Goal: Task Accomplishment & Management: Complete application form

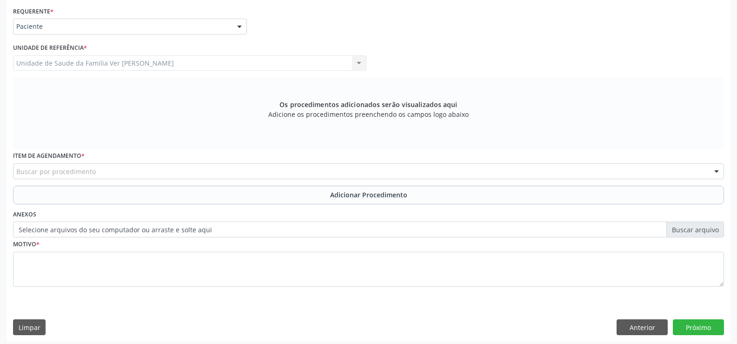
scroll to position [215, 0]
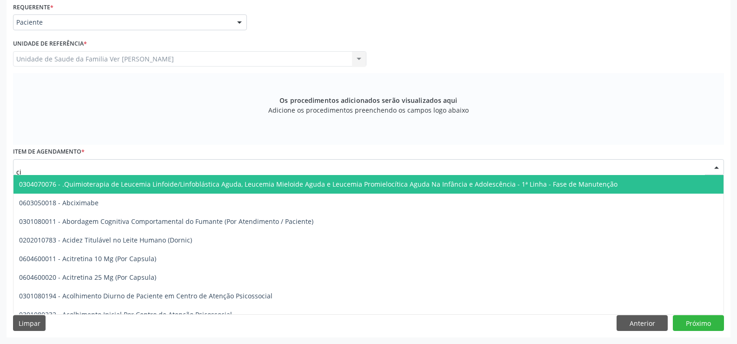
type input "c"
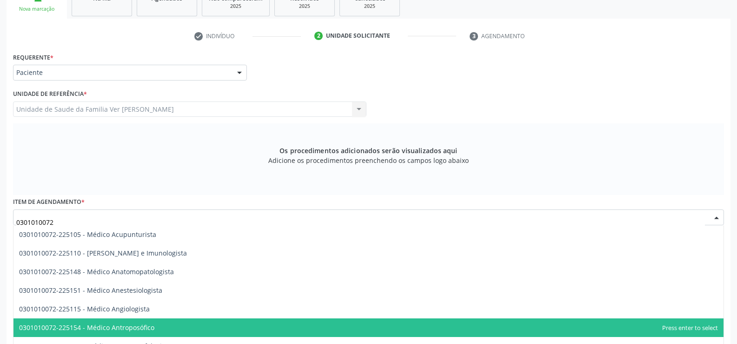
scroll to position [168, 0]
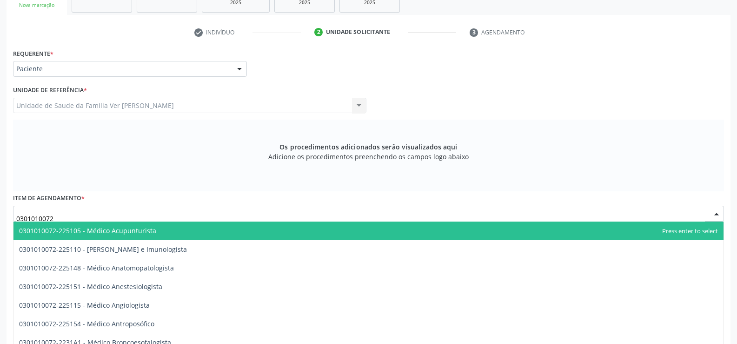
click at [86, 219] on input "0301010072" at bounding box center [360, 218] width 689 height 19
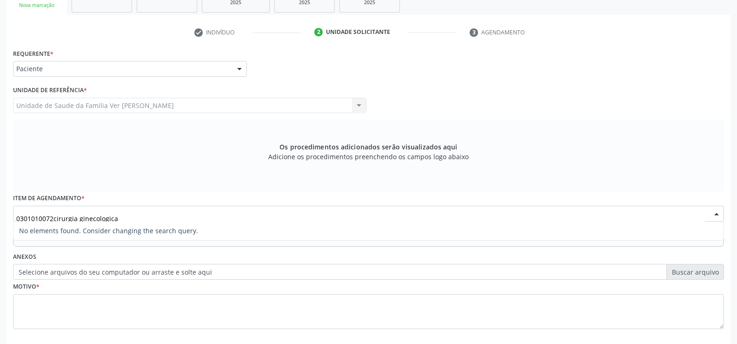
scroll to position [215, 0]
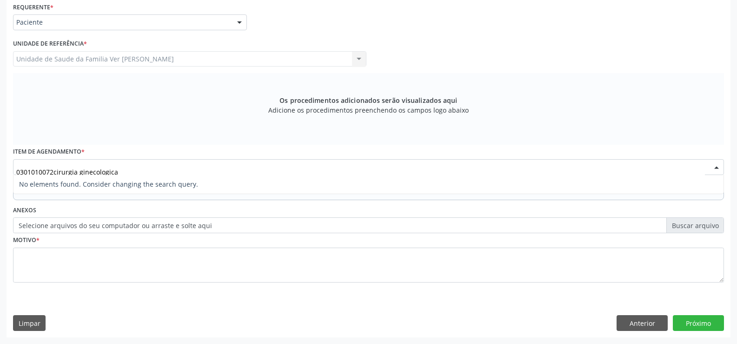
type input "0301010072cirurgia ginecologica"
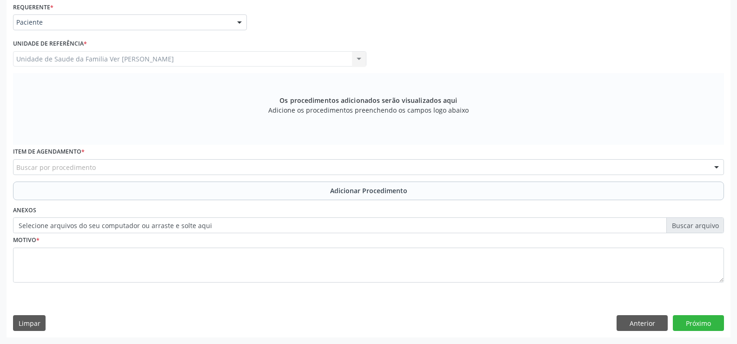
click at [339, 208] on div "Requerente * Paciente Médico(a) Enfermeiro(a) Paciente Nenhum resultado encontr…" at bounding box center [368, 147] width 711 height 295
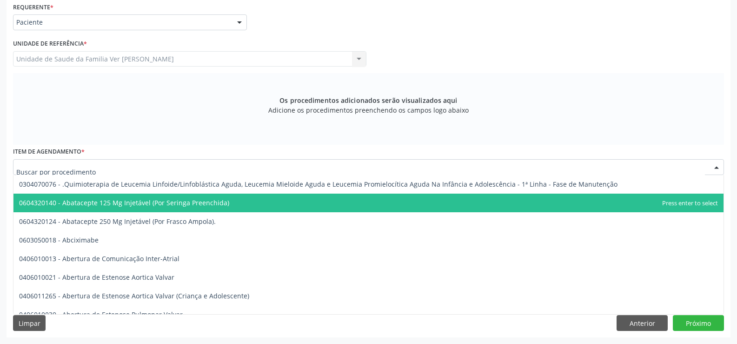
click at [27, 160] on div at bounding box center [368, 167] width 711 height 16
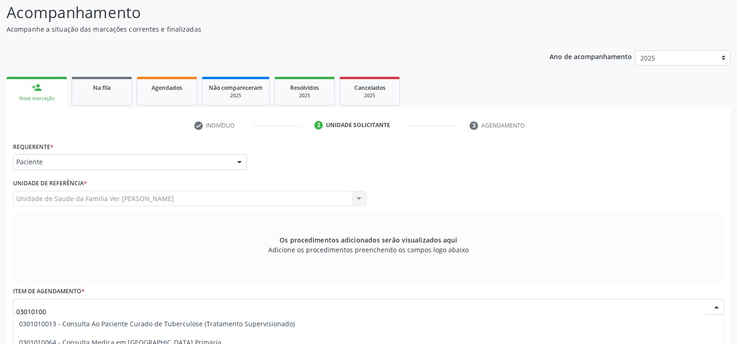
scroll to position [122, 0]
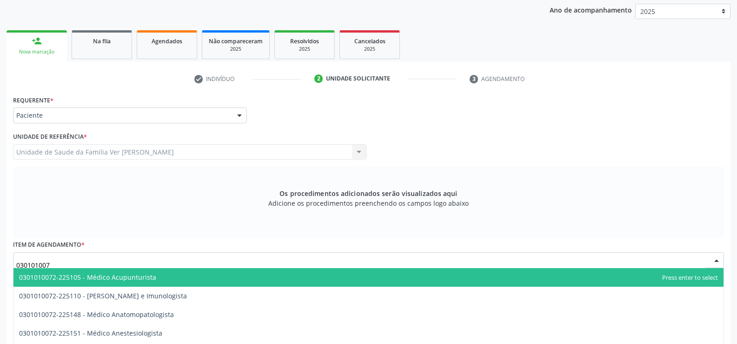
type input "0301010072"
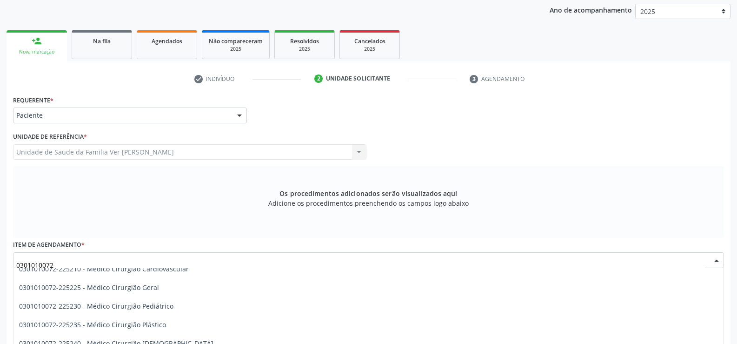
scroll to position [186, 0]
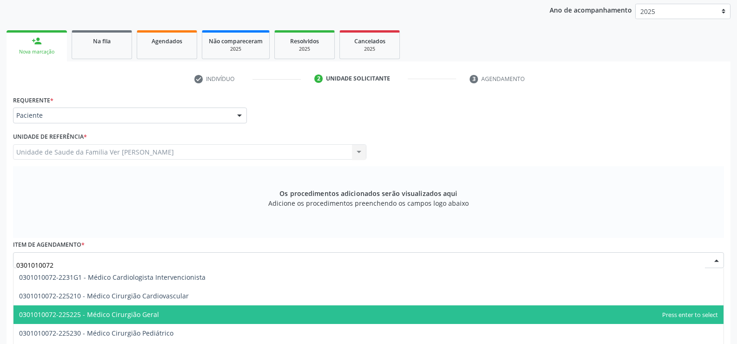
click at [223, 313] on span "0301010072-225225 - Médico Cirurgião Geral" at bounding box center [368, 314] width 710 height 19
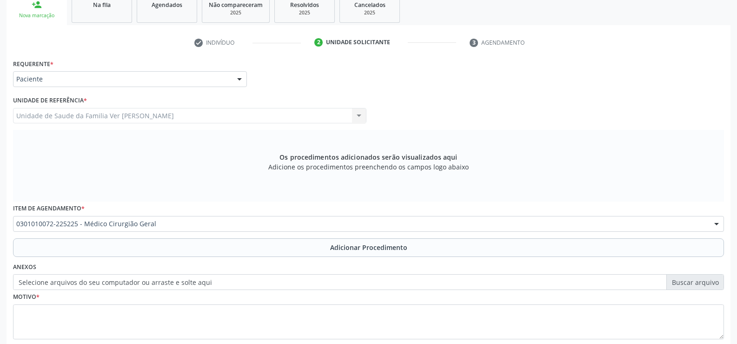
scroll to position [215, 0]
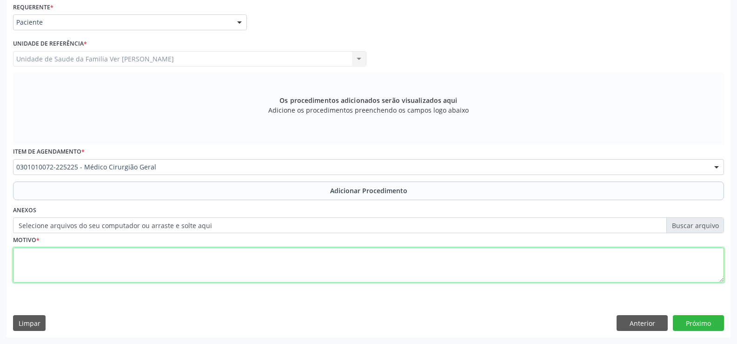
click at [31, 269] on textarea at bounding box center [368, 265] width 711 height 35
type textarea "polipo endometrial vascularizado e polipo endocervical"
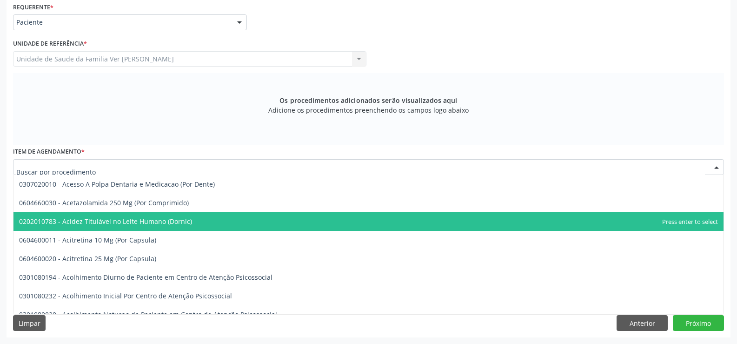
click at [162, 163] on div at bounding box center [368, 167] width 711 height 16
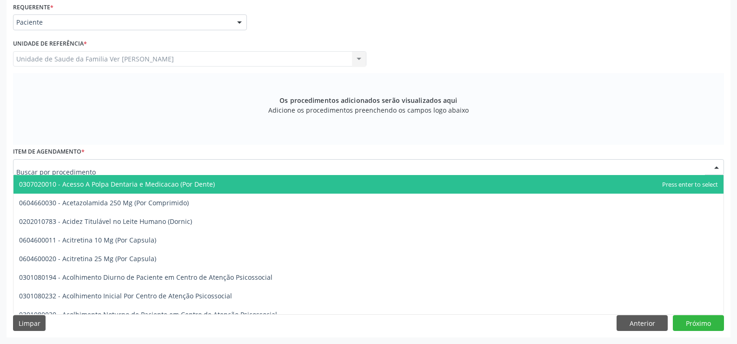
click at [169, 170] on input "text" at bounding box center [360, 171] width 689 height 19
click at [104, 170] on input "text" at bounding box center [360, 171] width 689 height 19
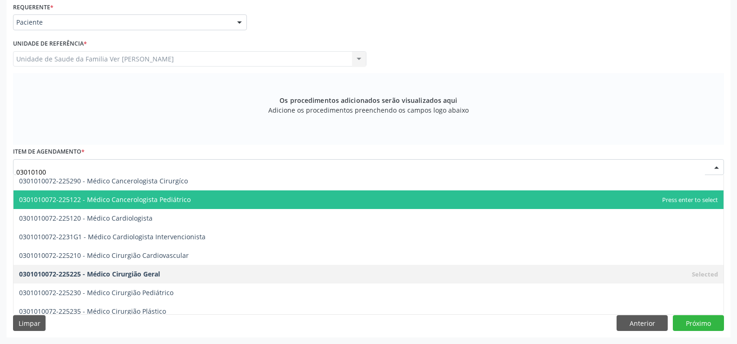
scroll to position [279, 0]
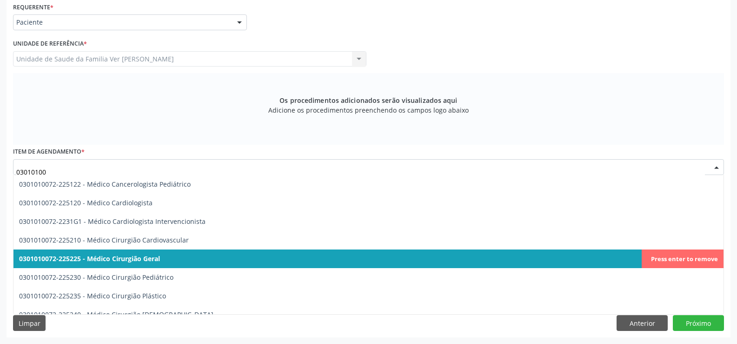
click at [131, 261] on span "0301010072-225225 - Médico Cirurgião Geral" at bounding box center [89, 258] width 141 height 9
type input "03010100"
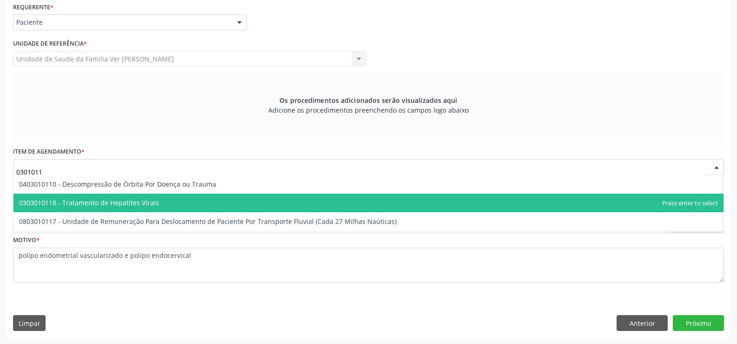
scroll to position [0, 0]
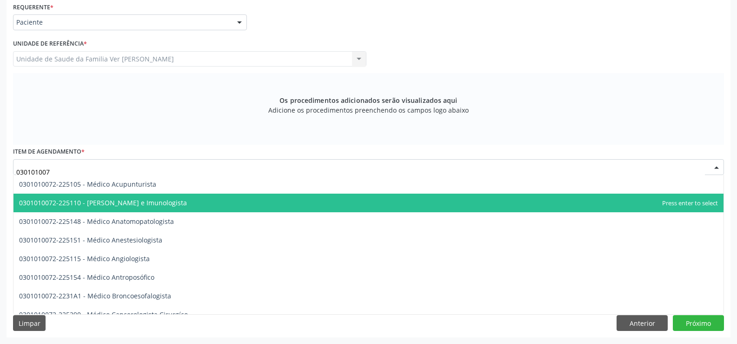
type input "0301010072"
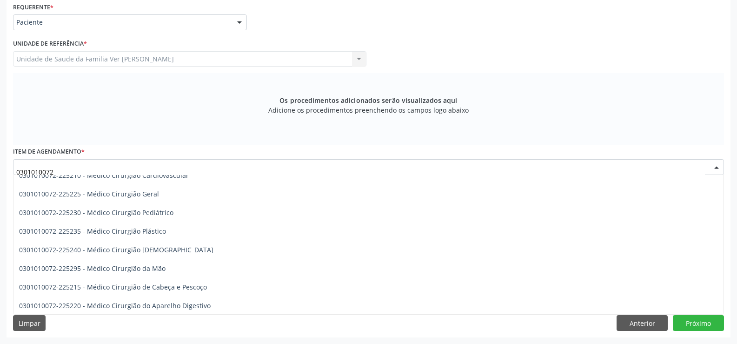
scroll to position [168, 0]
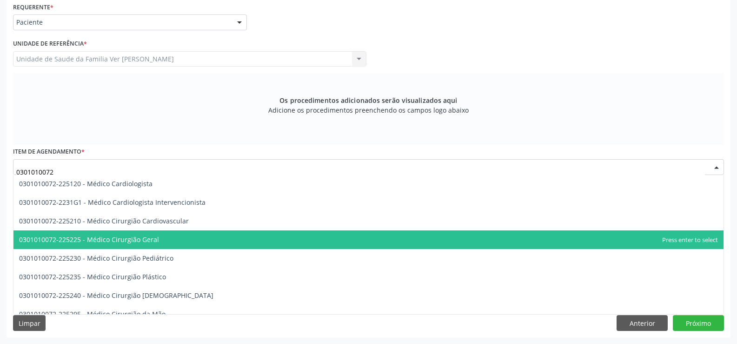
click at [233, 238] on span "0301010072-225225 - Médico Cirurgião Geral" at bounding box center [368, 239] width 710 height 19
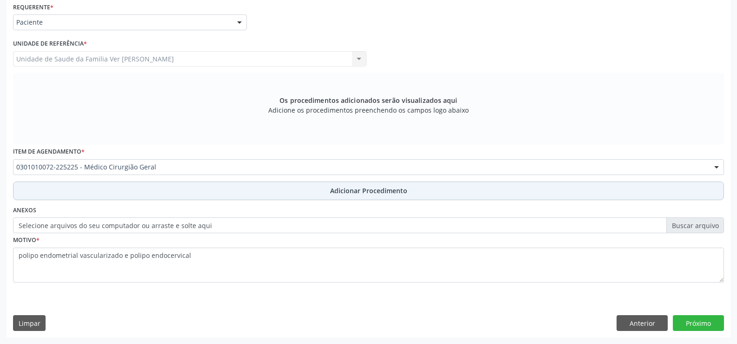
click at [363, 191] on span "Adicionar Procedimento" at bounding box center [368, 191] width 77 height 10
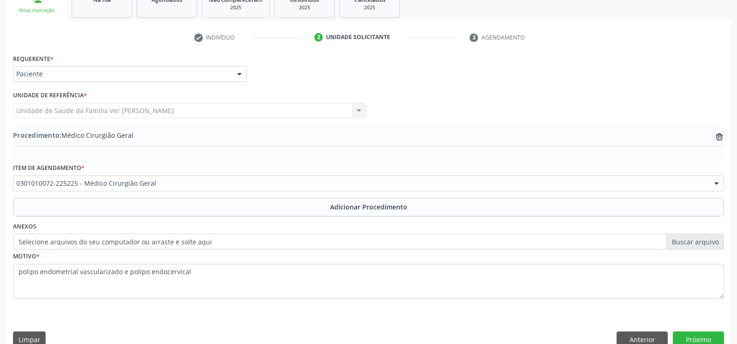
scroll to position [180, 0]
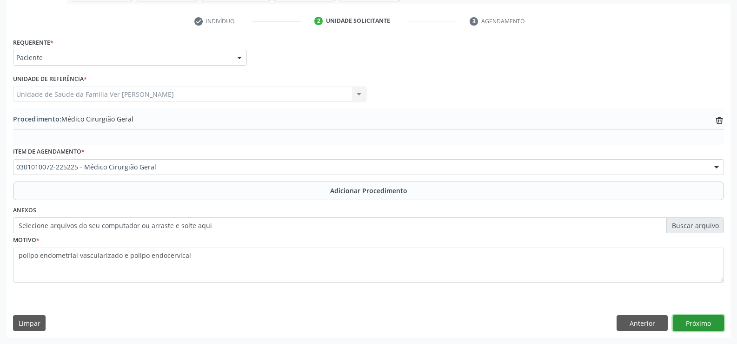
click at [696, 319] on button "Próximo" at bounding box center [698, 323] width 51 height 16
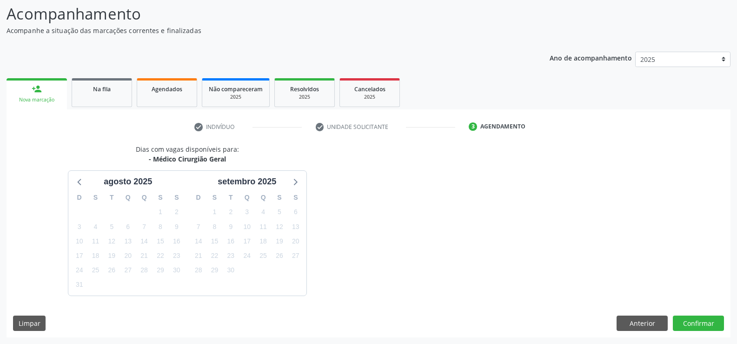
scroll to position [101, 0]
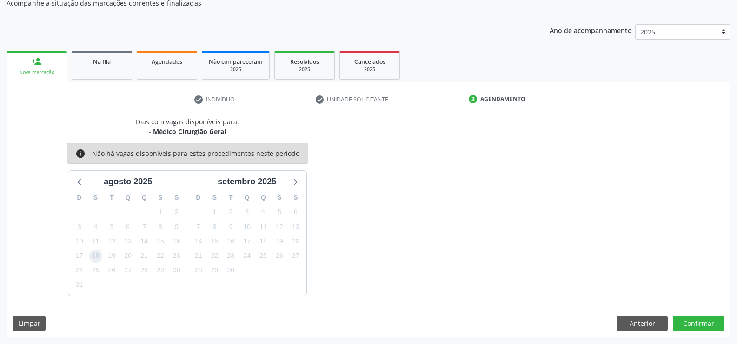
click at [91, 258] on span "18" at bounding box center [95, 255] width 13 height 13
click at [94, 258] on span "18" at bounding box center [95, 255] width 13 height 13
click at [702, 318] on button "Confirmar" at bounding box center [698, 323] width 51 height 16
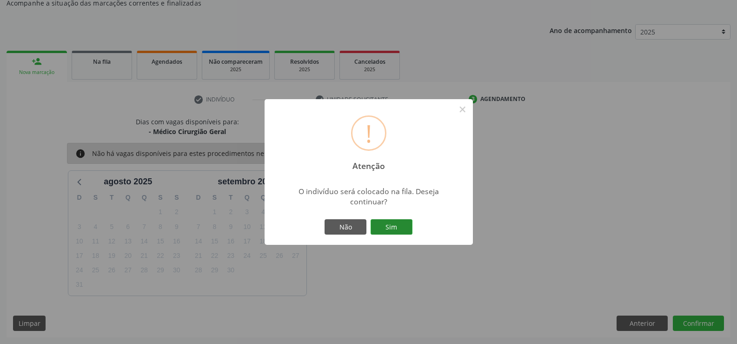
click at [392, 227] on button "Sim" at bounding box center [392, 227] width 42 height 16
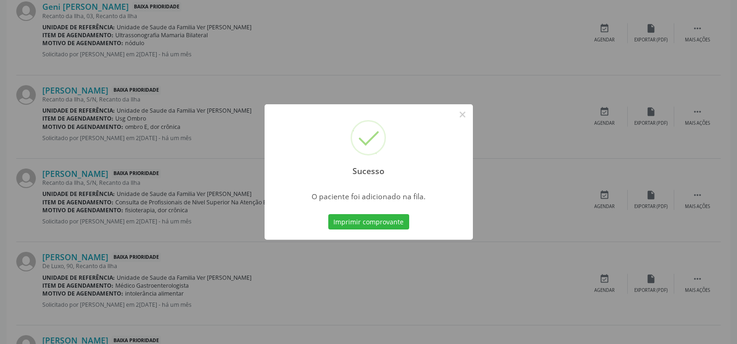
scroll to position [1163, 0]
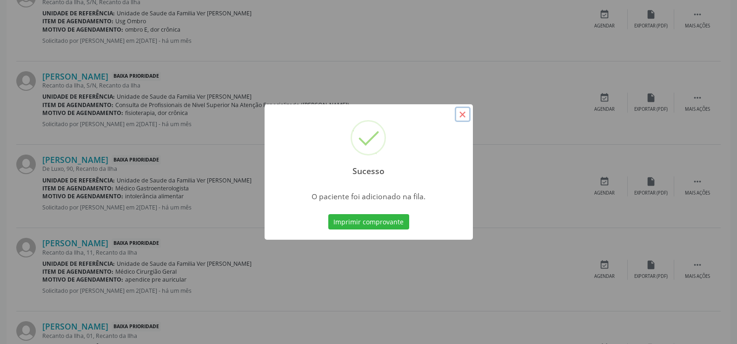
click at [463, 116] on button "×" at bounding box center [463, 115] width 16 height 16
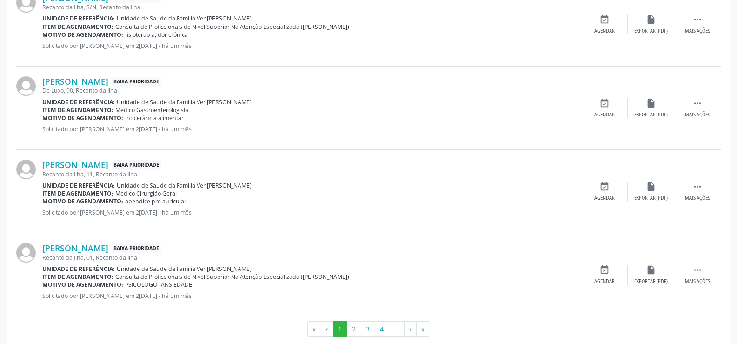
scroll to position [1257, 0]
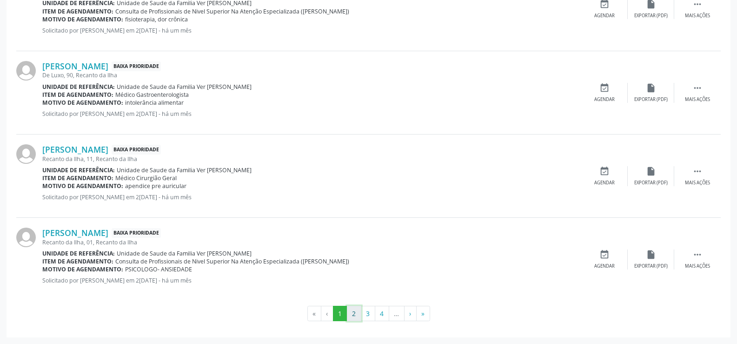
click at [353, 310] on button "2" at bounding box center [354, 314] width 14 height 16
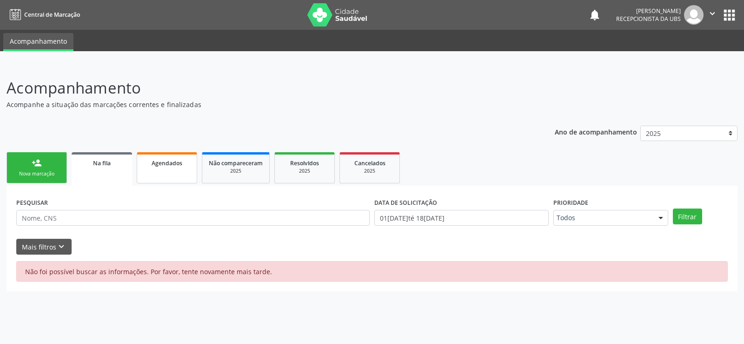
click at [151, 173] on link "Agendados" at bounding box center [167, 167] width 60 height 31
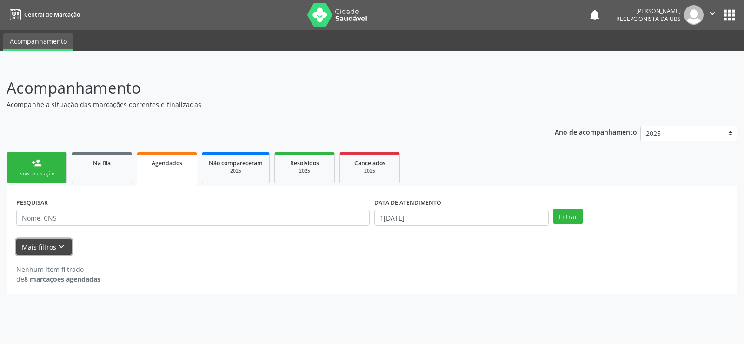
click at [65, 248] on icon "keyboard_arrow_down" at bounding box center [61, 246] width 10 height 10
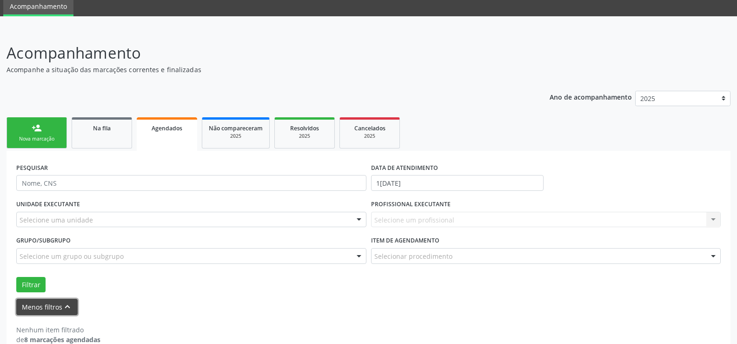
scroll to position [52, 0]
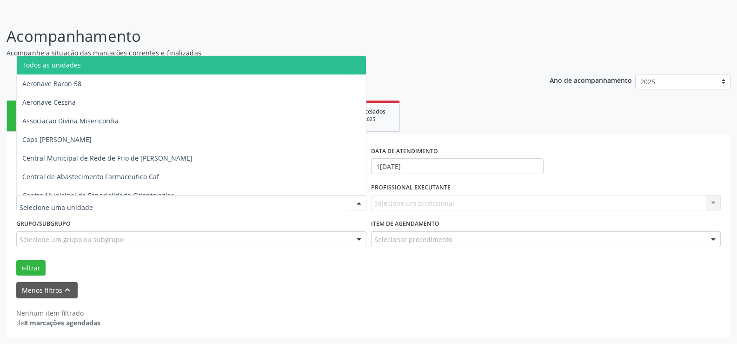
click at [360, 201] on div at bounding box center [359, 203] width 14 height 16
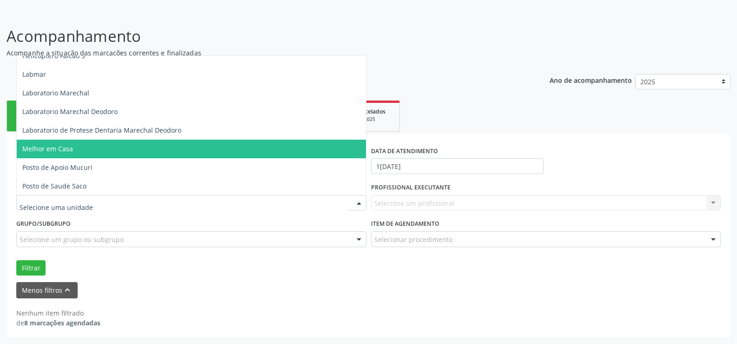
scroll to position [372, 0]
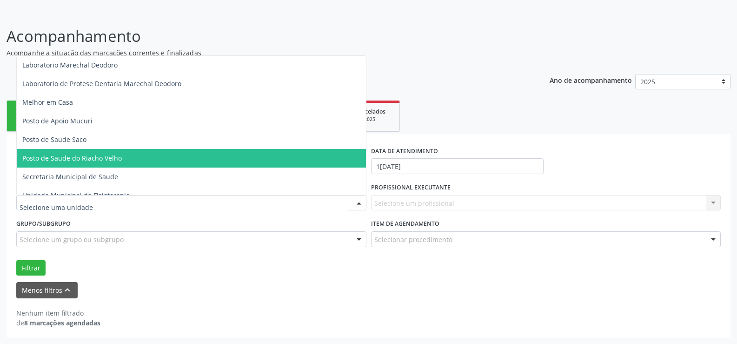
click at [213, 157] on span "Posto de Saude do Riacho Velho" at bounding box center [191, 158] width 349 height 19
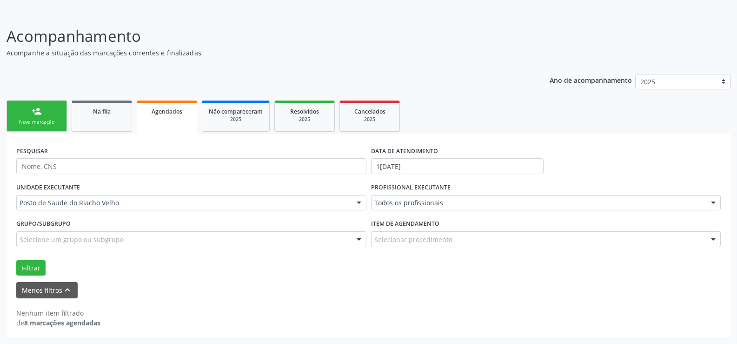
click at [357, 241] on div at bounding box center [359, 240] width 14 height 16
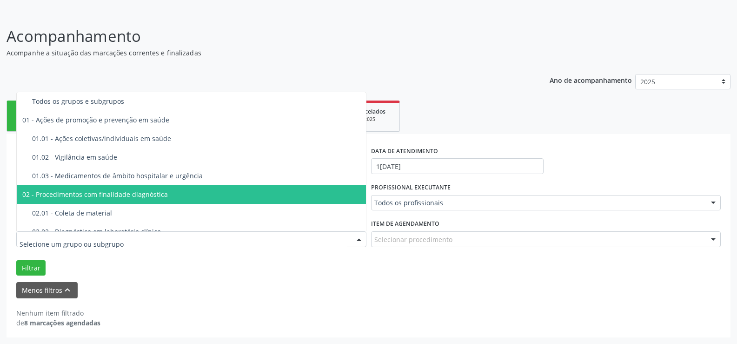
click at [253, 194] on div "02 - Procedimentos com finalidade diagnóstica" at bounding box center [191, 194] width 338 height 7
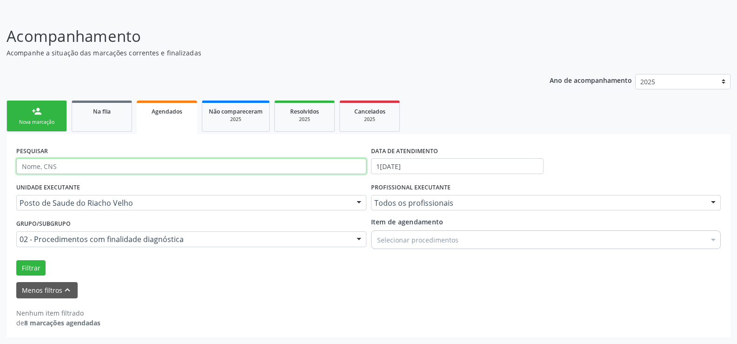
click at [107, 164] on input "text" at bounding box center [191, 166] width 350 height 16
click at [32, 165] on input "text" at bounding box center [191, 166] width 350 height 16
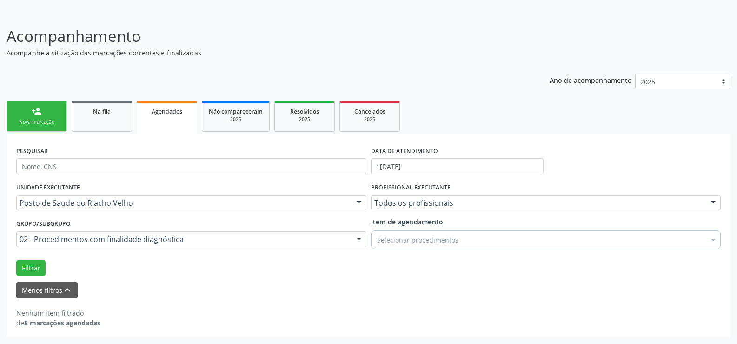
click at [62, 324] on strong "8 marcações agendadas" at bounding box center [62, 322] width 76 height 9
click at [63, 290] on icon "keyboard_arrow_up" at bounding box center [67, 290] width 10 height 10
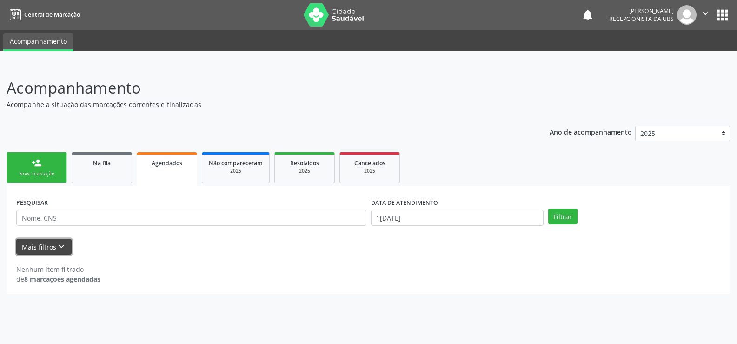
scroll to position [0, 0]
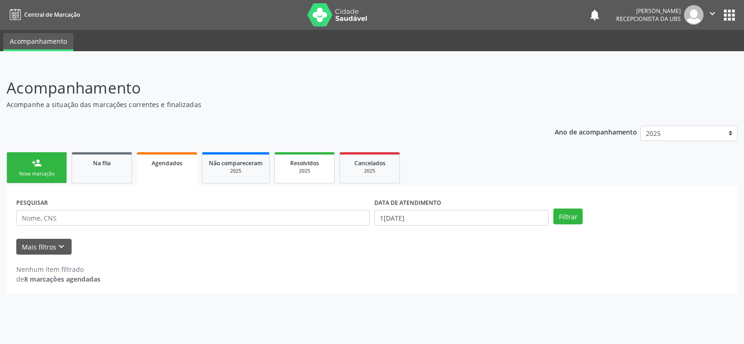
click at [299, 161] on span "Resolvidos" at bounding box center [304, 163] width 29 height 8
click at [378, 171] on div "2025" at bounding box center [370, 170] width 47 height 7
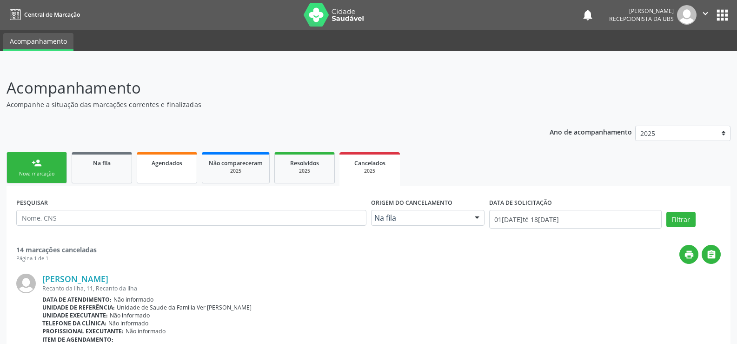
click at [175, 163] on span "Agendados" at bounding box center [167, 163] width 31 height 8
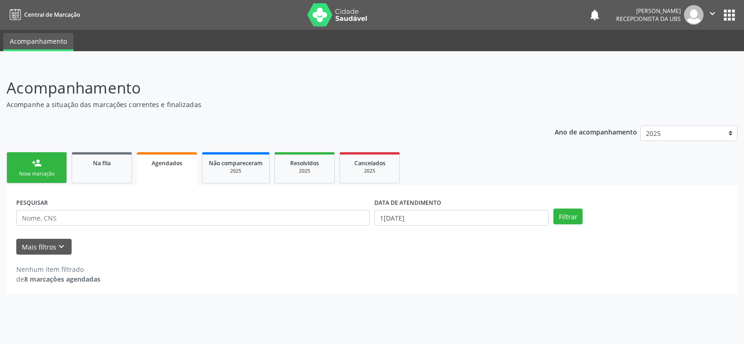
click at [97, 278] on strong "8 marcações agendadas" at bounding box center [62, 278] width 76 height 9
click at [59, 248] on icon "keyboard_arrow_down" at bounding box center [61, 246] width 10 height 10
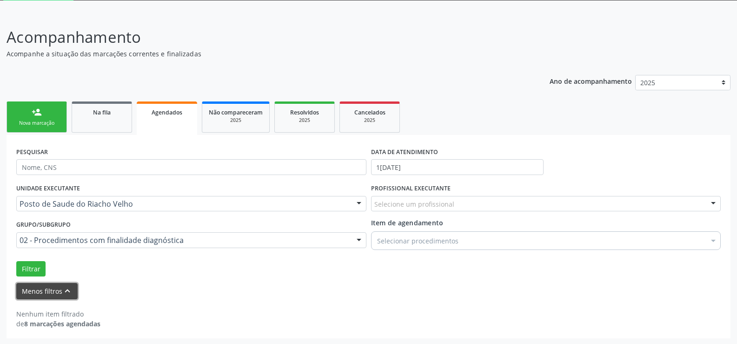
scroll to position [52, 0]
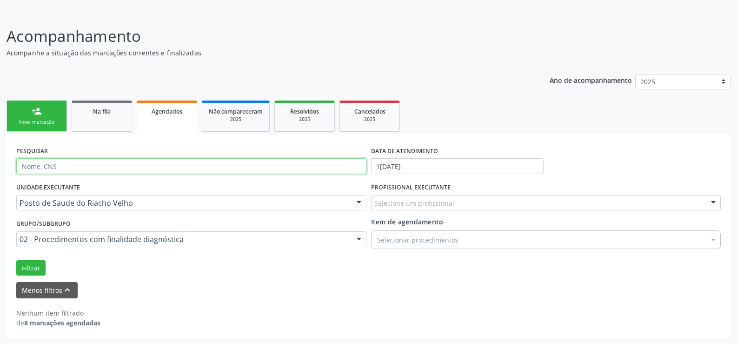
click at [39, 164] on input "text" at bounding box center [191, 166] width 350 height 16
type input "[PERSON_NAME]"
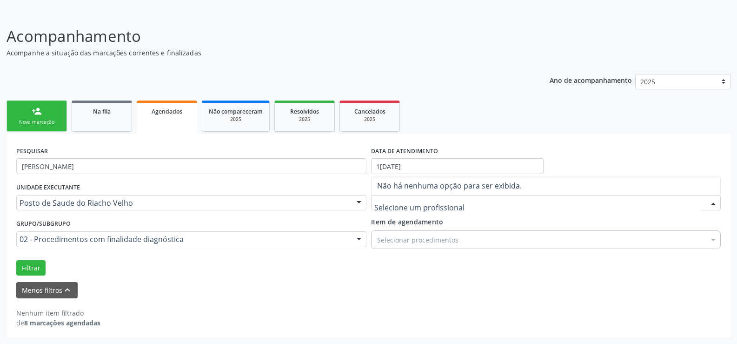
click at [712, 200] on div at bounding box center [714, 203] width 14 height 16
click at [25, 269] on button "Filtrar" at bounding box center [30, 268] width 29 height 16
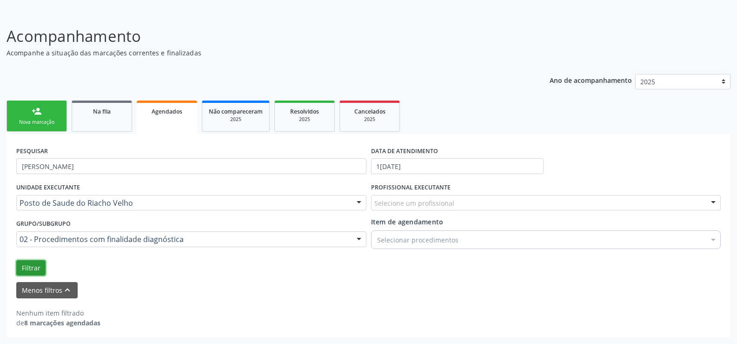
click at [25, 269] on button "Filtrar" at bounding box center [30, 268] width 29 height 16
click at [91, 323] on strong "8 marcações agendadas" at bounding box center [62, 322] width 76 height 9
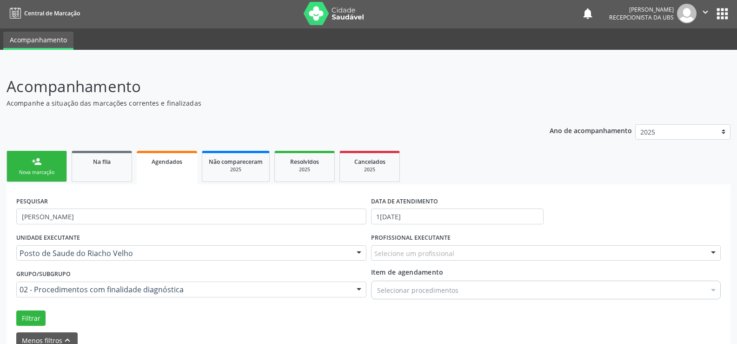
scroll to position [0, 0]
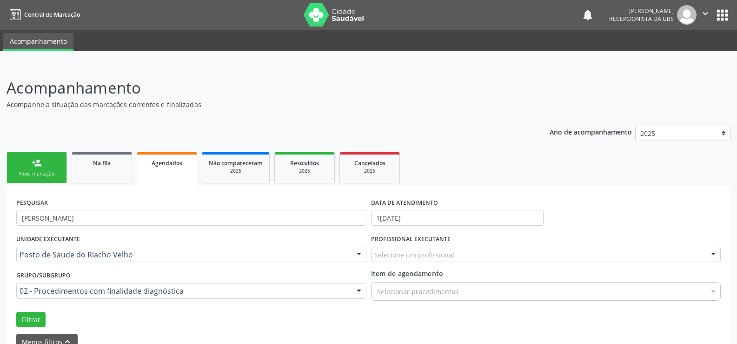
click at [51, 157] on link "person_add Nova marcação" at bounding box center [37, 167] width 60 height 31
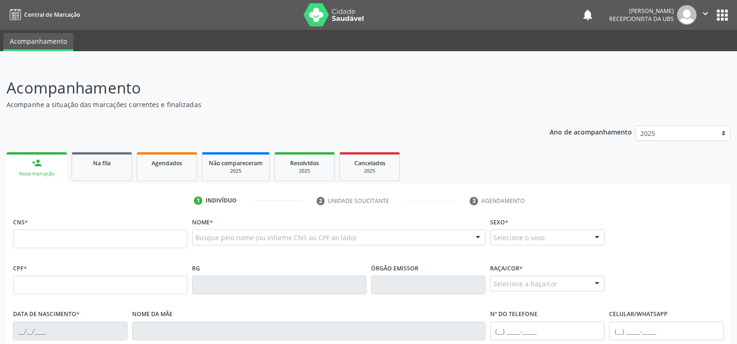
click at [51, 157] on link "person_add Nova marcação" at bounding box center [37, 167] width 60 height 31
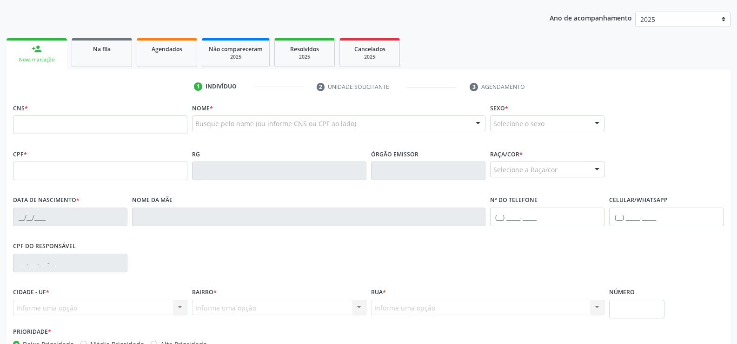
scroll to position [140, 0]
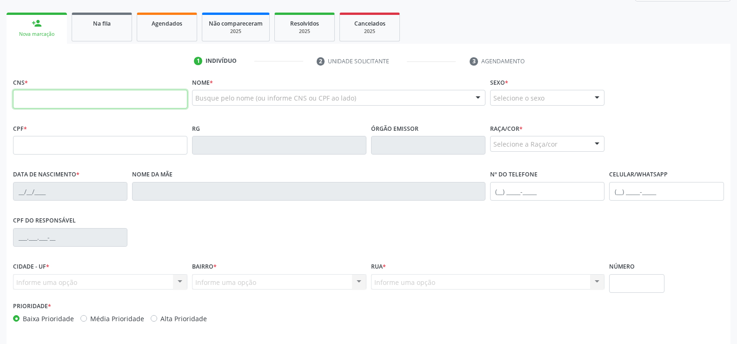
click at [14, 94] on input "text" at bounding box center [100, 99] width 174 height 19
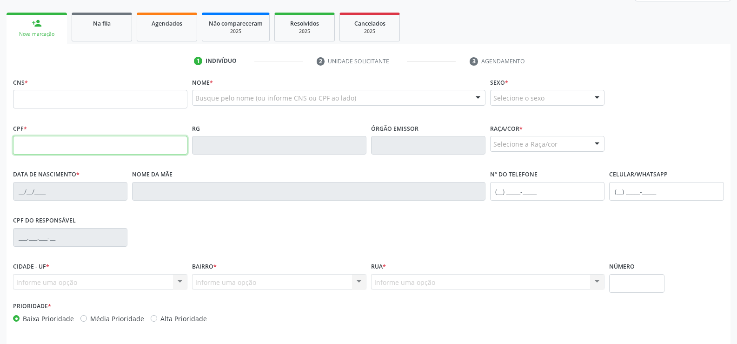
click at [24, 148] on input "text" at bounding box center [100, 145] width 174 height 19
type input "181.656.674-83"
type input "700 3049 1575 3737"
type input "1[DATE]"
type input "[PERSON_NAME]"
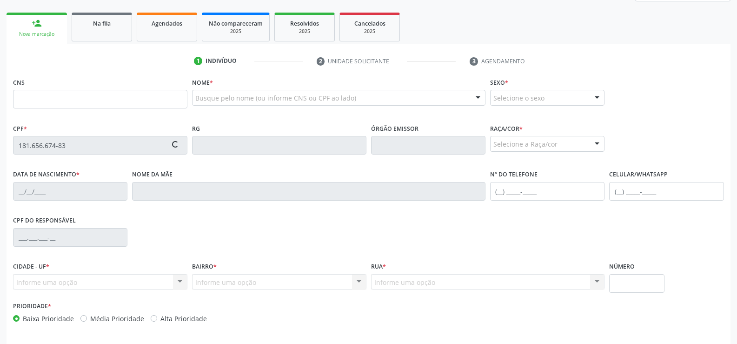
type input "[PHONE_NUMBER]"
type input "S/N"
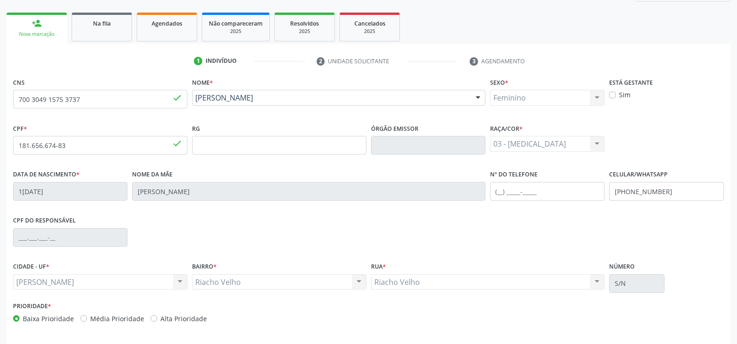
scroll to position [174, 0]
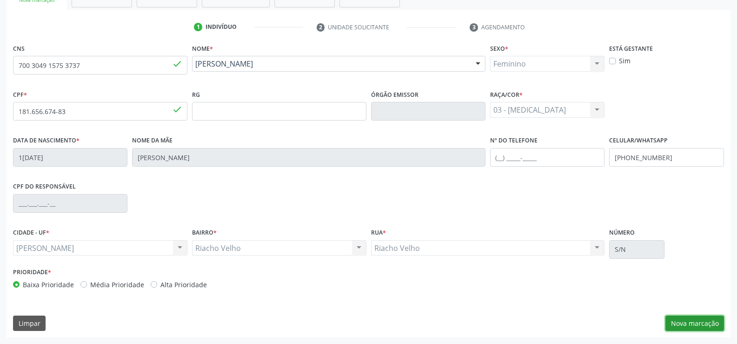
click at [695, 323] on button "Nova marcação" at bounding box center [695, 323] width 59 height 16
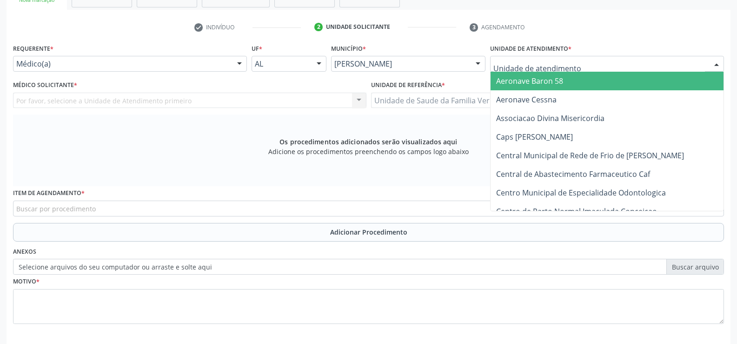
click at [716, 62] on div at bounding box center [717, 64] width 14 height 16
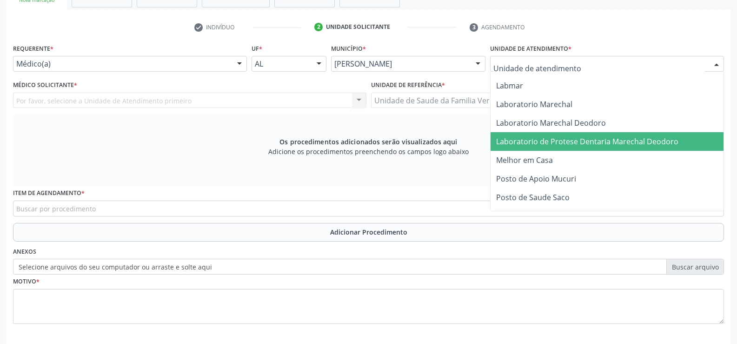
scroll to position [326, 0]
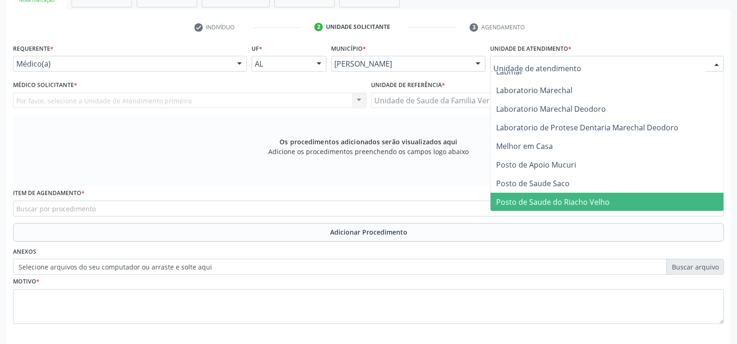
click at [548, 197] on span "Posto de Saude do Riacho Velho" at bounding box center [553, 202] width 114 height 10
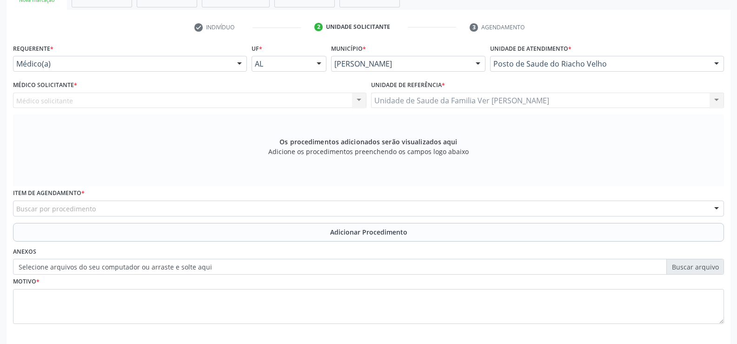
click at [360, 97] on div "Médico solicitante Nenhum resultado encontrado para: " " Não há nenhuma opção p…" at bounding box center [190, 101] width 354 height 16
click at [359, 100] on div "Médico solicitante Nenhum resultado encontrado para: " " Não há nenhuma opção p…" at bounding box center [190, 101] width 354 height 16
click at [238, 62] on div at bounding box center [240, 64] width 14 height 16
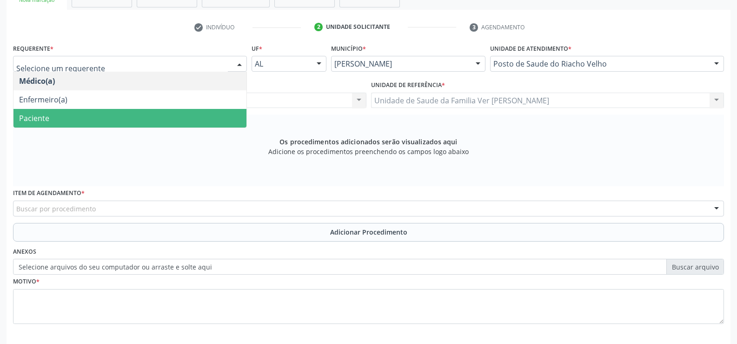
click at [165, 123] on span "Paciente" at bounding box center [129, 118] width 233 height 19
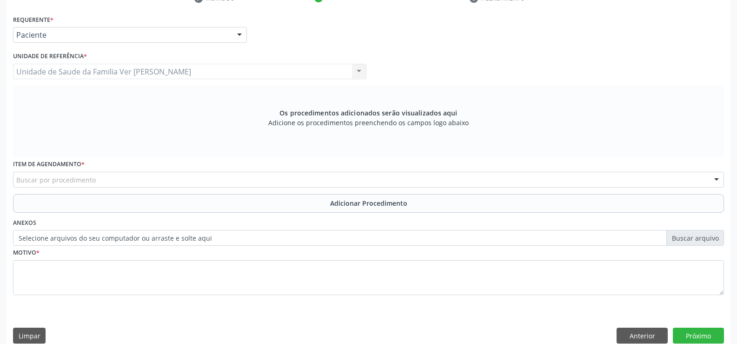
scroll to position [215, 0]
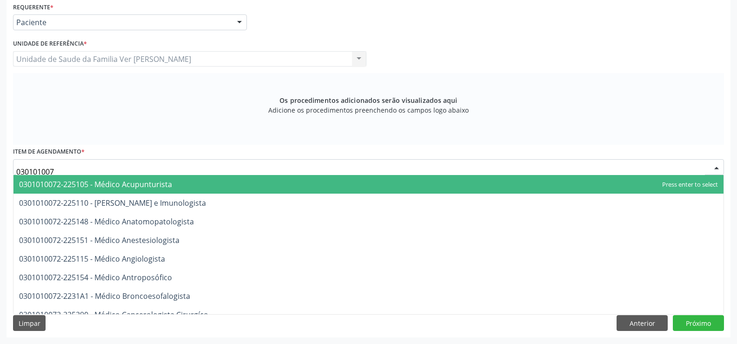
type input "0301010072"
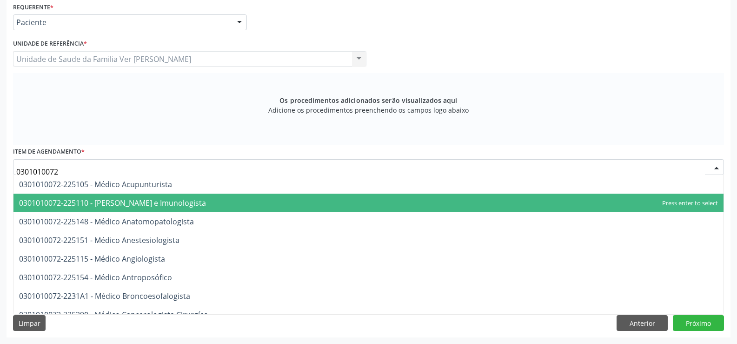
click at [110, 202] on span "0301010072-225110 - [PERSON_NAME] e Imunologista" at bounding box center [112, 203] width 187 height 10
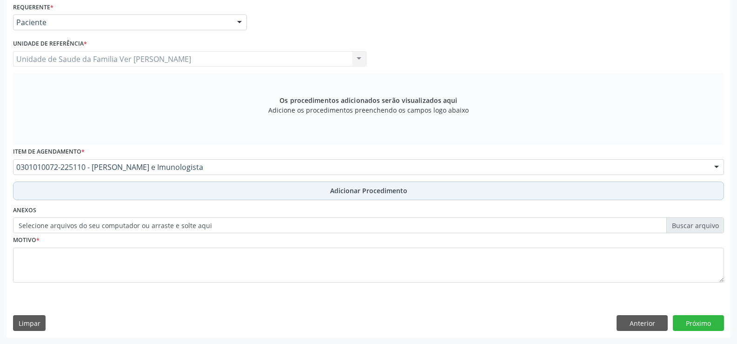
click at [367, 193] on span "Adicionar Procedimento" at bounding box center [368, 191] width 77 height 10
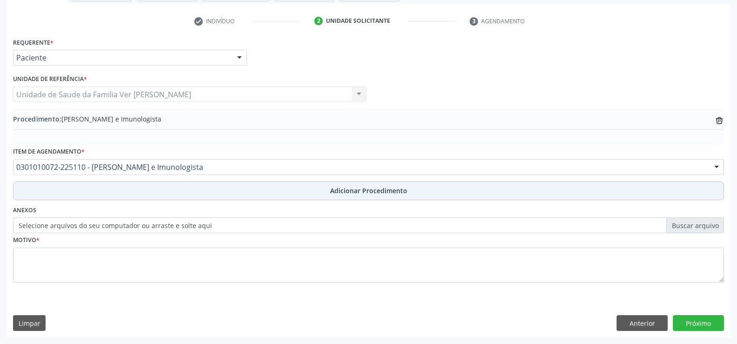
scroll to position [180, 0]
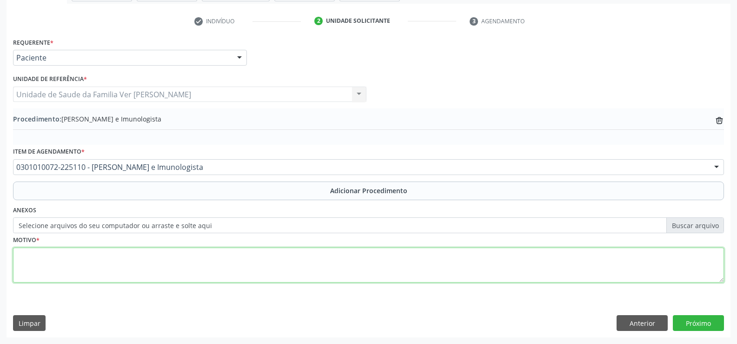
click at [47, 259] on textarea at bounding box center [368, 265] width 711 height 35
type textarea "paciente 12 anos apresentando [MEDICAL_DATA] bipalpebral, exantemas pruriginosos"
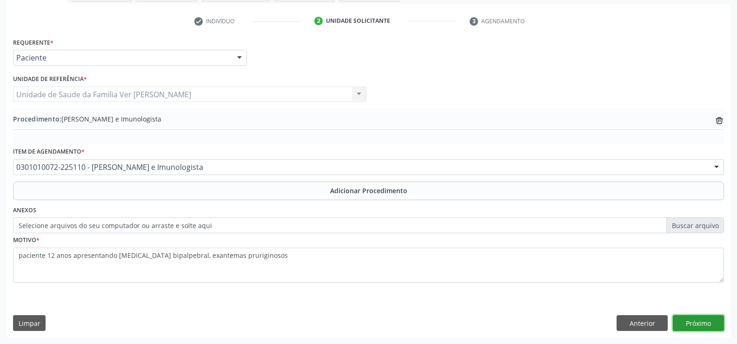
click at [693, 321] on button "Próximo" at bounding box center [698, 323] width 51 height 16
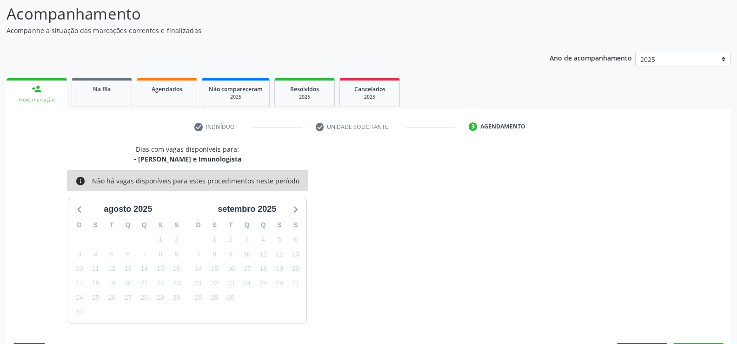
scroll to position [101, 0]
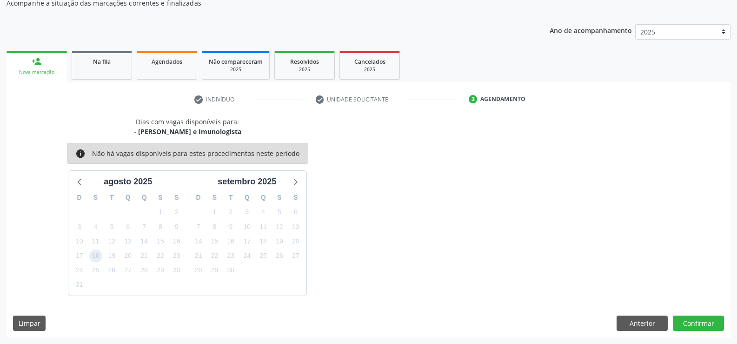
click at [98, 258] on span "18" at bounding box center [95, 255] width 13 height 13
click at [705, 321] on button "Confirmar" at bounding box center [698, 323] width 51 height 16
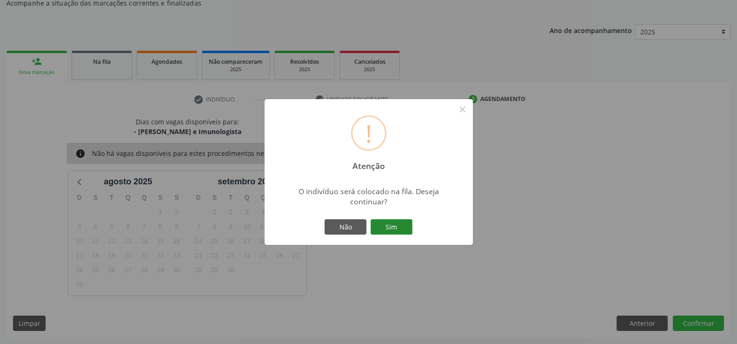
click at [395, 221] on button "Sim" at bounding box center [392, 227] width 42 height 16
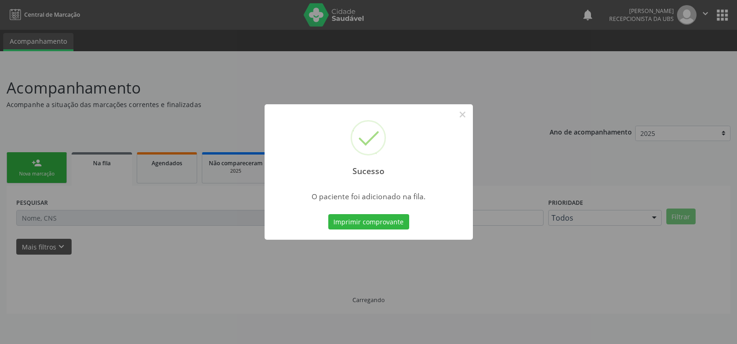
scroll to position [0, 0]
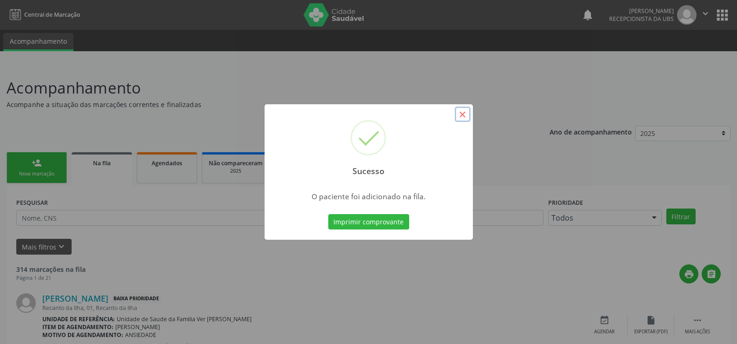
click at [464, 112] on button "×" at bounding box center [463, 115] width 16 height 16
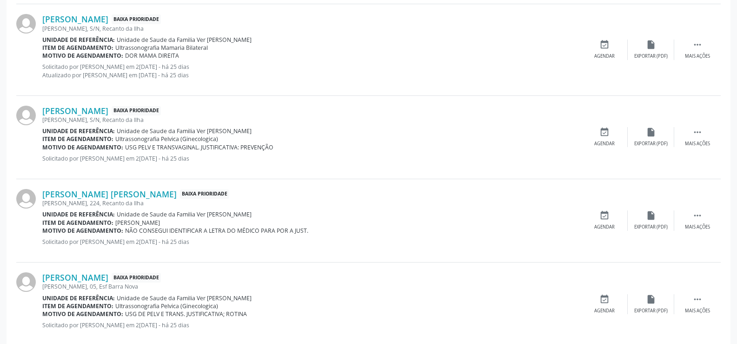
scroll to position [1241, 0]
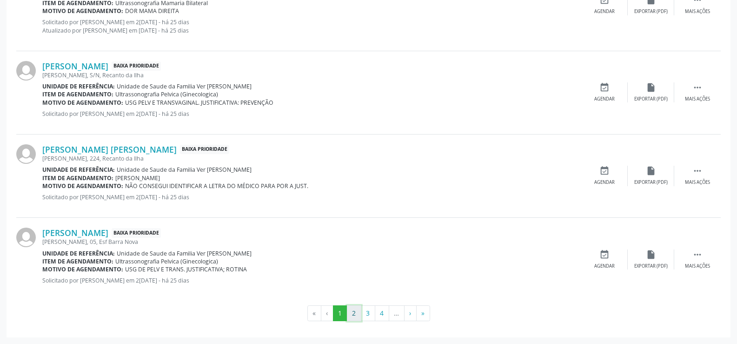
click at [354, 312] on button "2" at bounding box center [354, 313] width 14 height 16
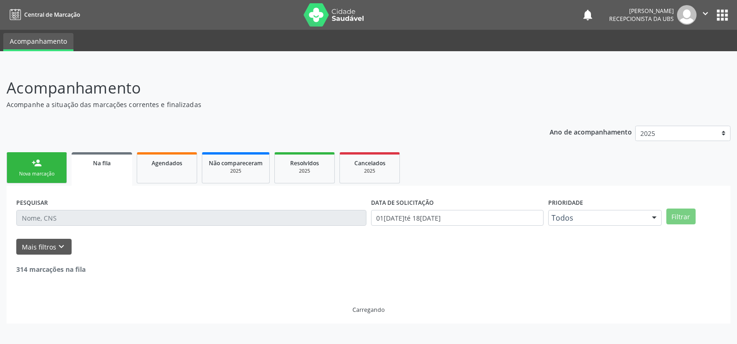
scroll to position [0, 0]
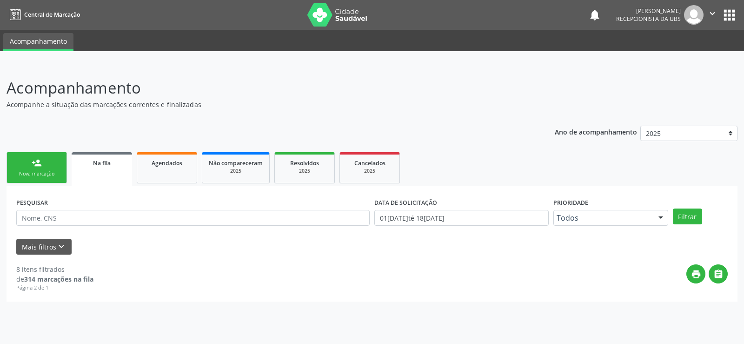
click at [119, 158] on div "Na fila" at bounding box center [101, 163] width 47 height 10
click at [175, 173] on link "Agendados" at bounding box center [167, 167] width 60 height 31
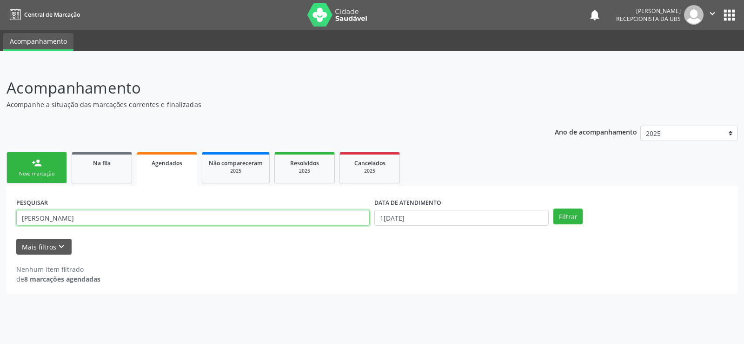
click at [55, 216] on input "[PERSON_NAME]" at bounding box center [193, 218] width 354 height 16
click at [71, 220] on input "[PERSON_NAME]" at bounding box center [193, 218] width 354 height 16
click at [36, 162] on div "person_add" at bounding box center [37, 163] width 10 height 10
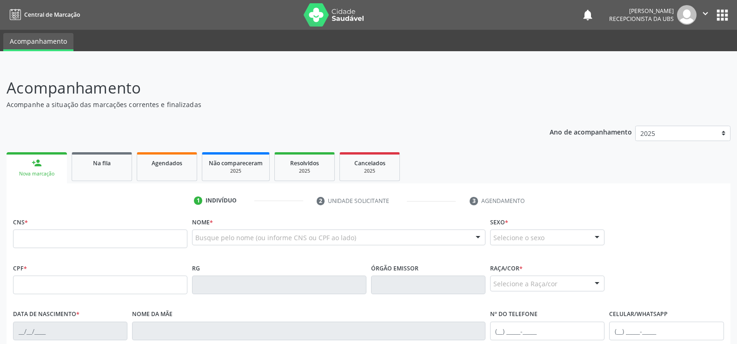
click at [50, 167] on link "person_add Nova marcação" at bounding box center [37, 167] width 60 height 31
